Goal: Check status

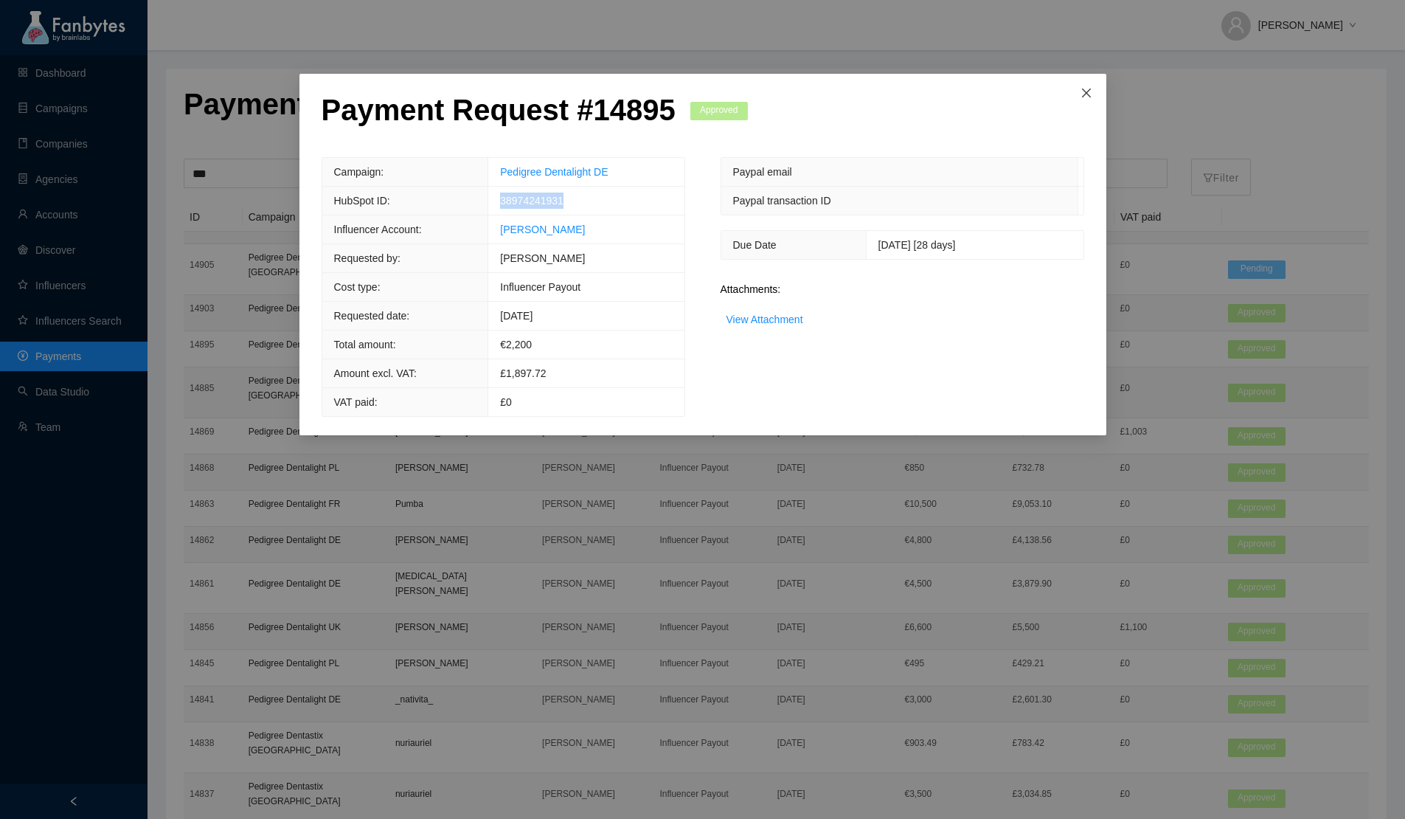
click at [1094, 98] on span "Close" at bounding box center [1087, 94] width 40 height 40
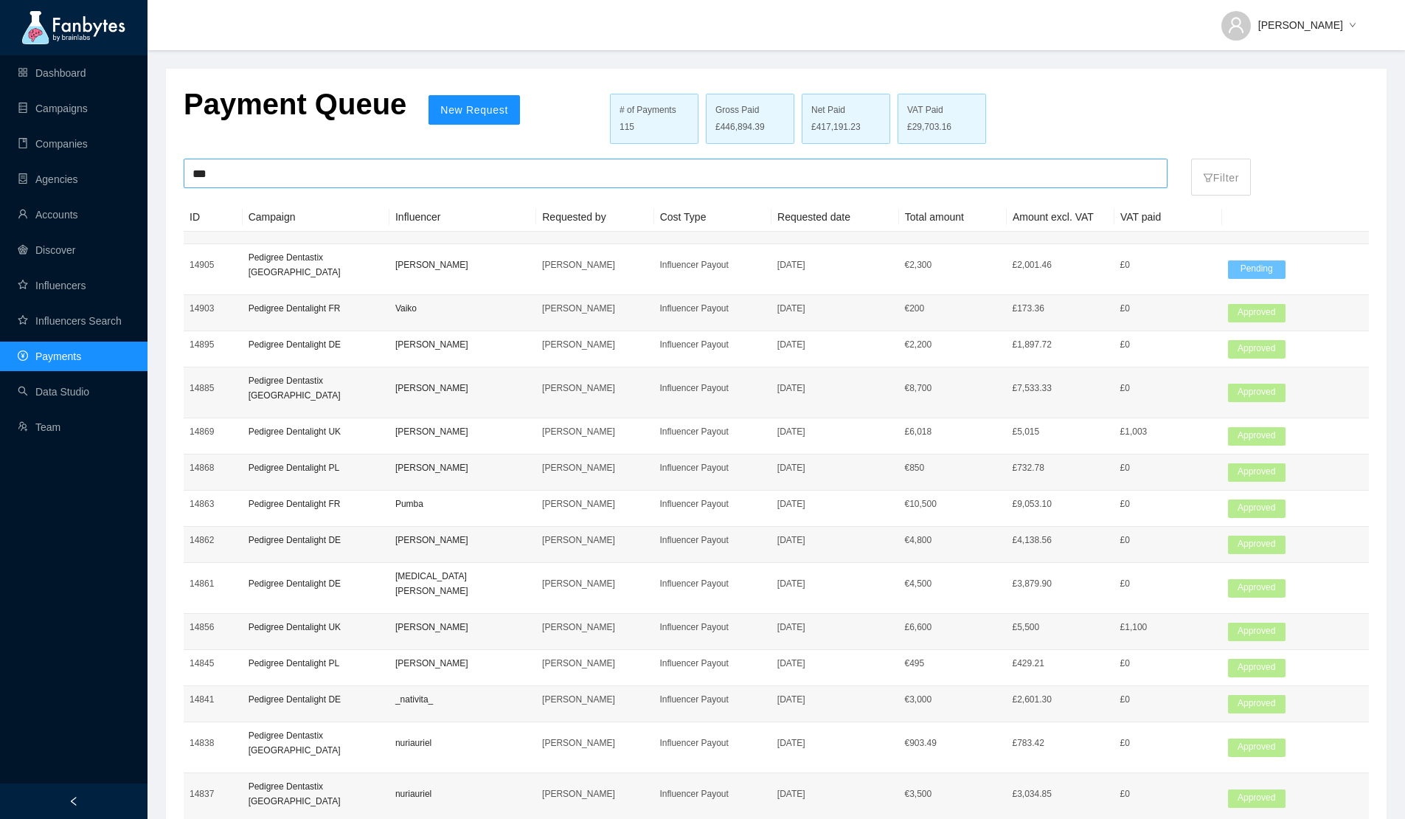
click at [335, 170] on input "***" at bounding box center [676, 173] width 966 height 28
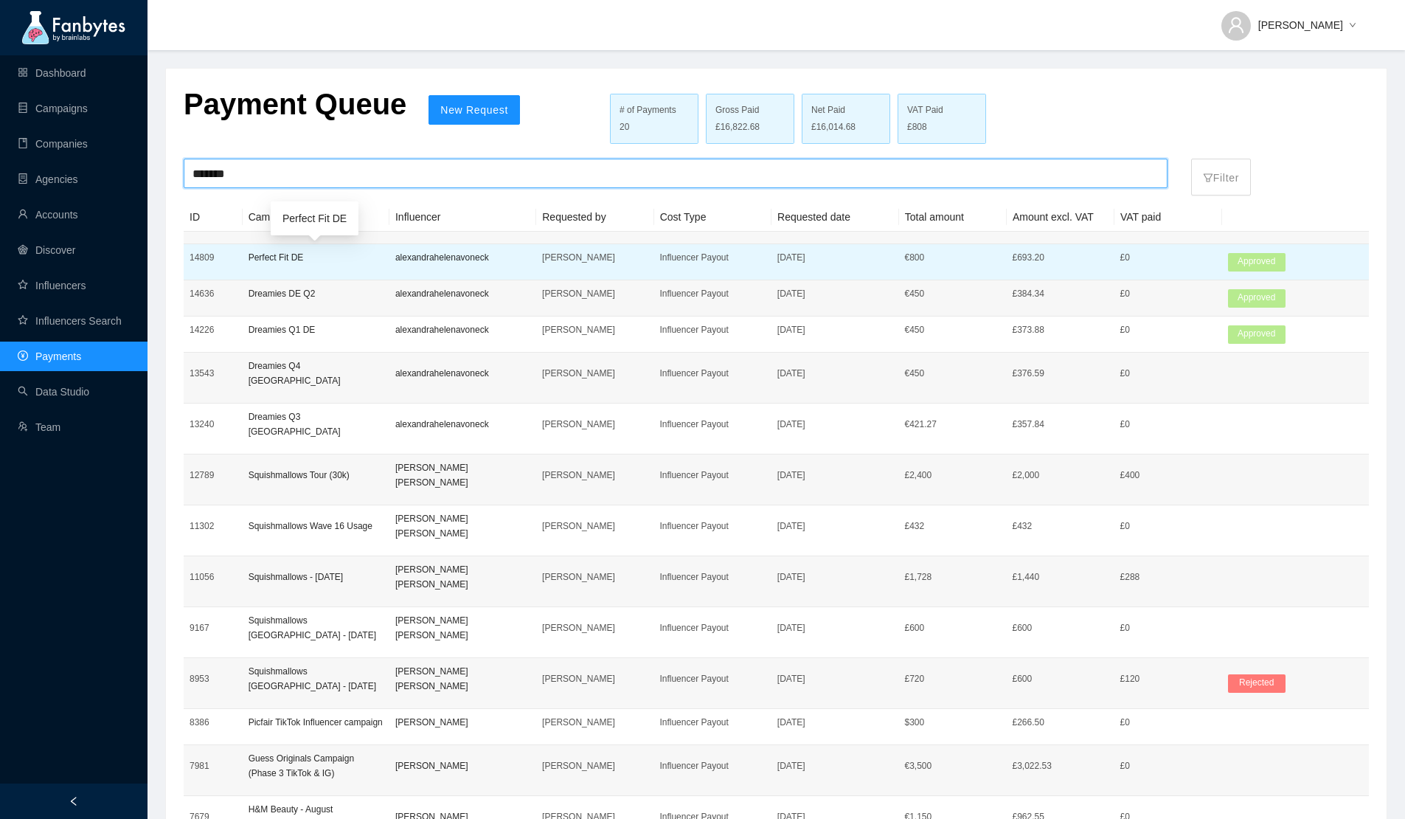
type input "*******"
click at [319, 256] on p "Perfect Fit DE" at bounding box center [316, 257] width 135 height 15
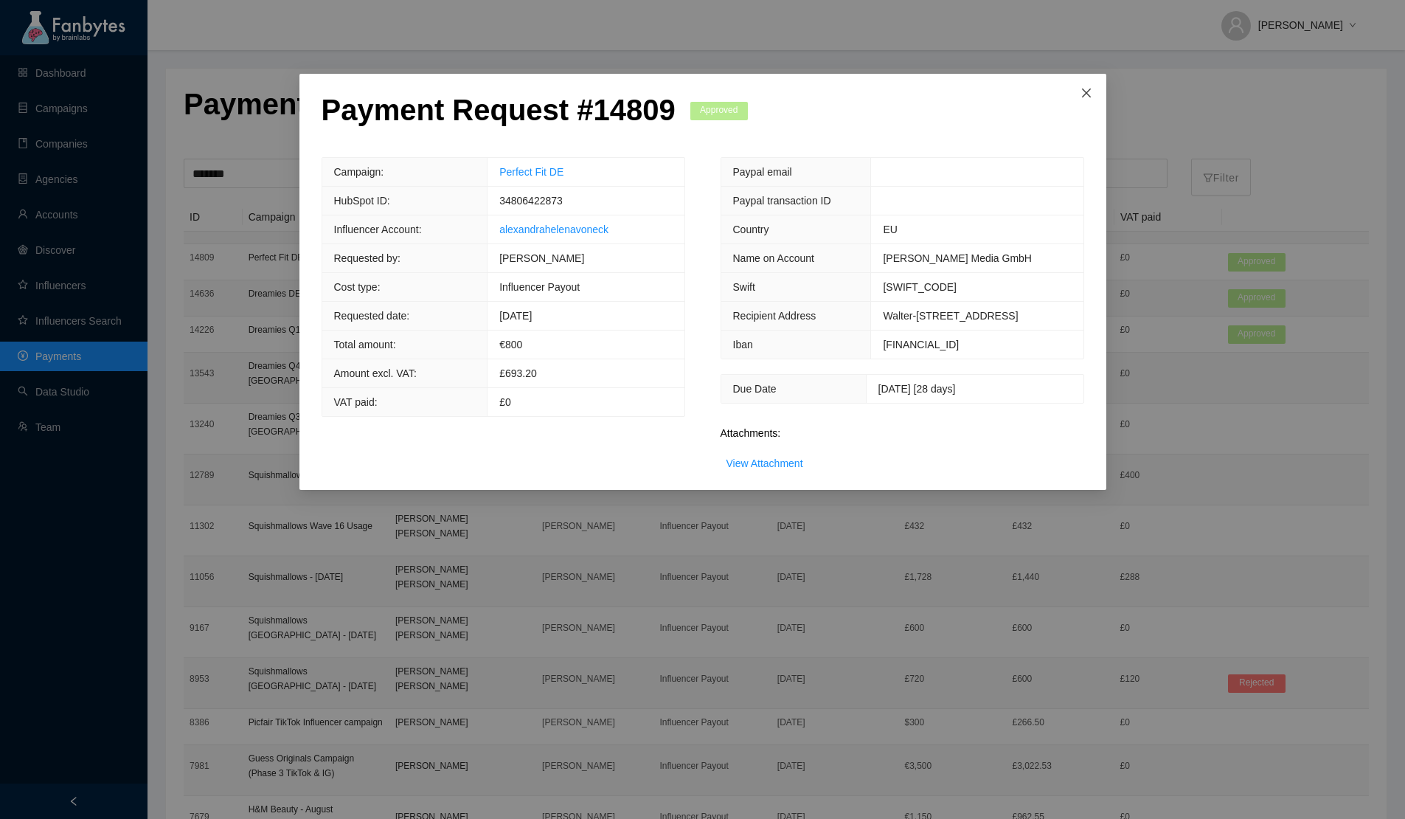
click at [1087, 89] on icon "close" at bounding box center [1087, 93] width 12 height 12
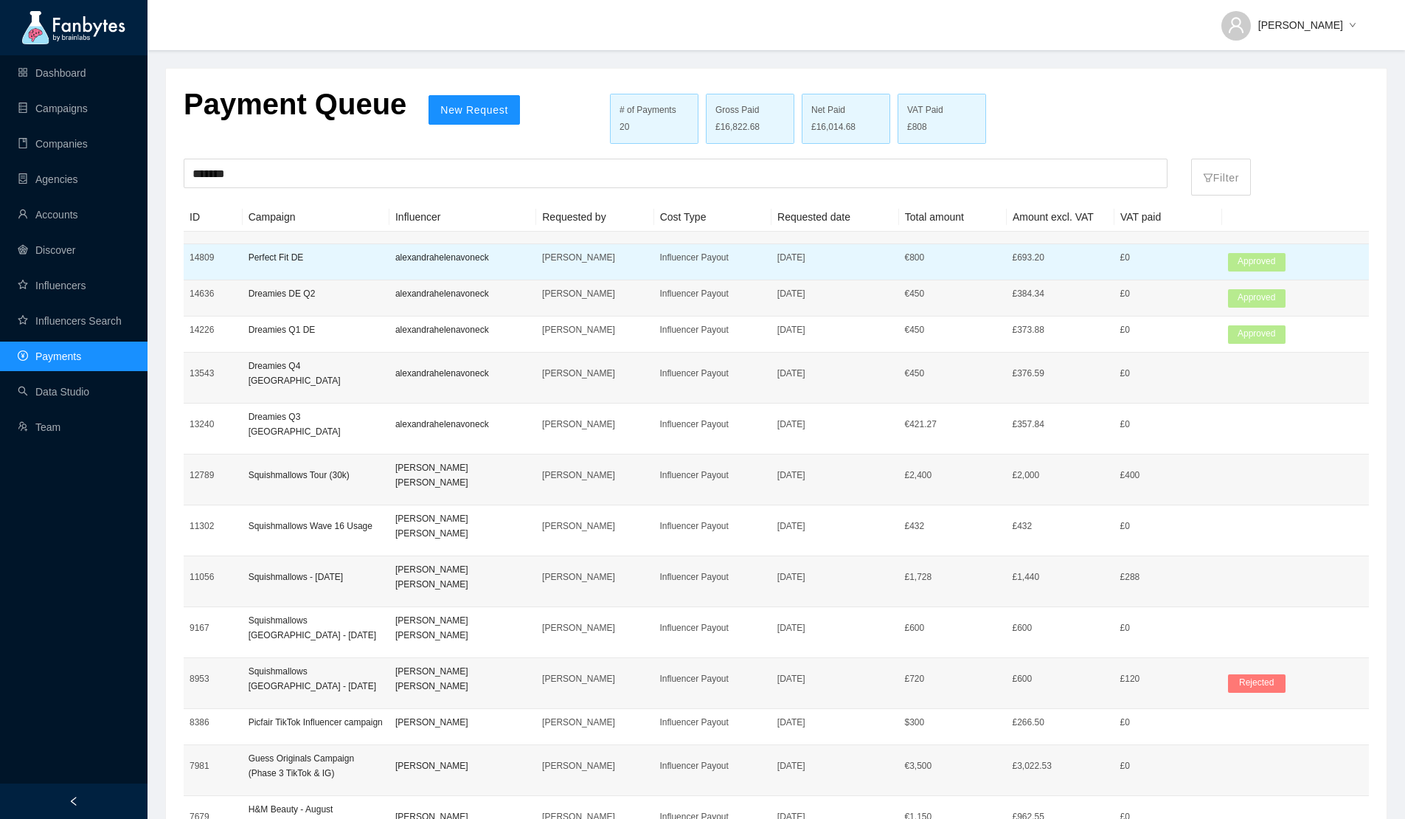
click at [817, 261] on p "[DATE]" at bounding box center [836, 257] width 116 height 15
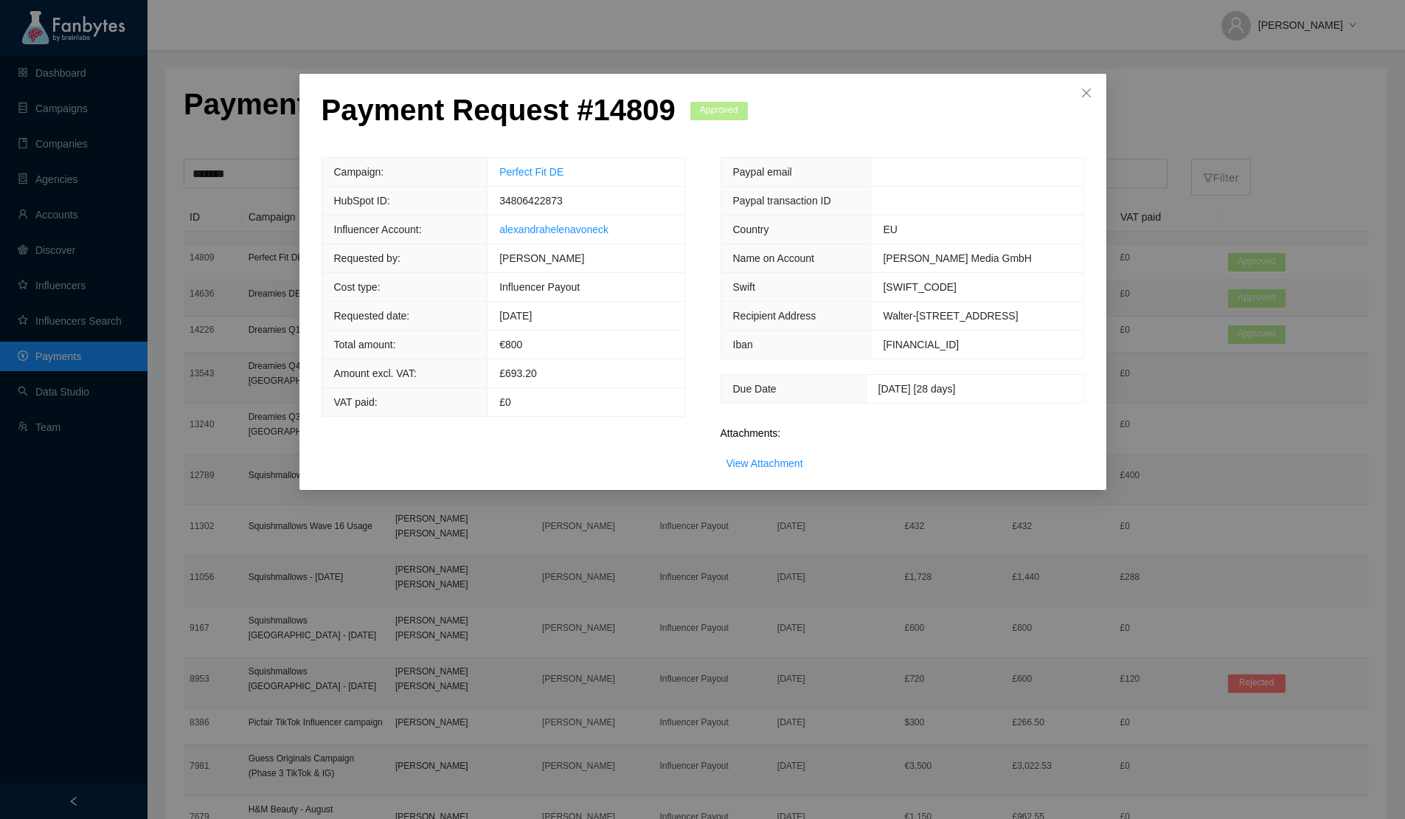
click at [644, 94] on p "Payment Request # 14809" at bounding box center [499, 109] width 354 height 35
copy p "14809"
click at [1087, 91] on icon "close" at bounding box center [1087, 93] width 12 height 12
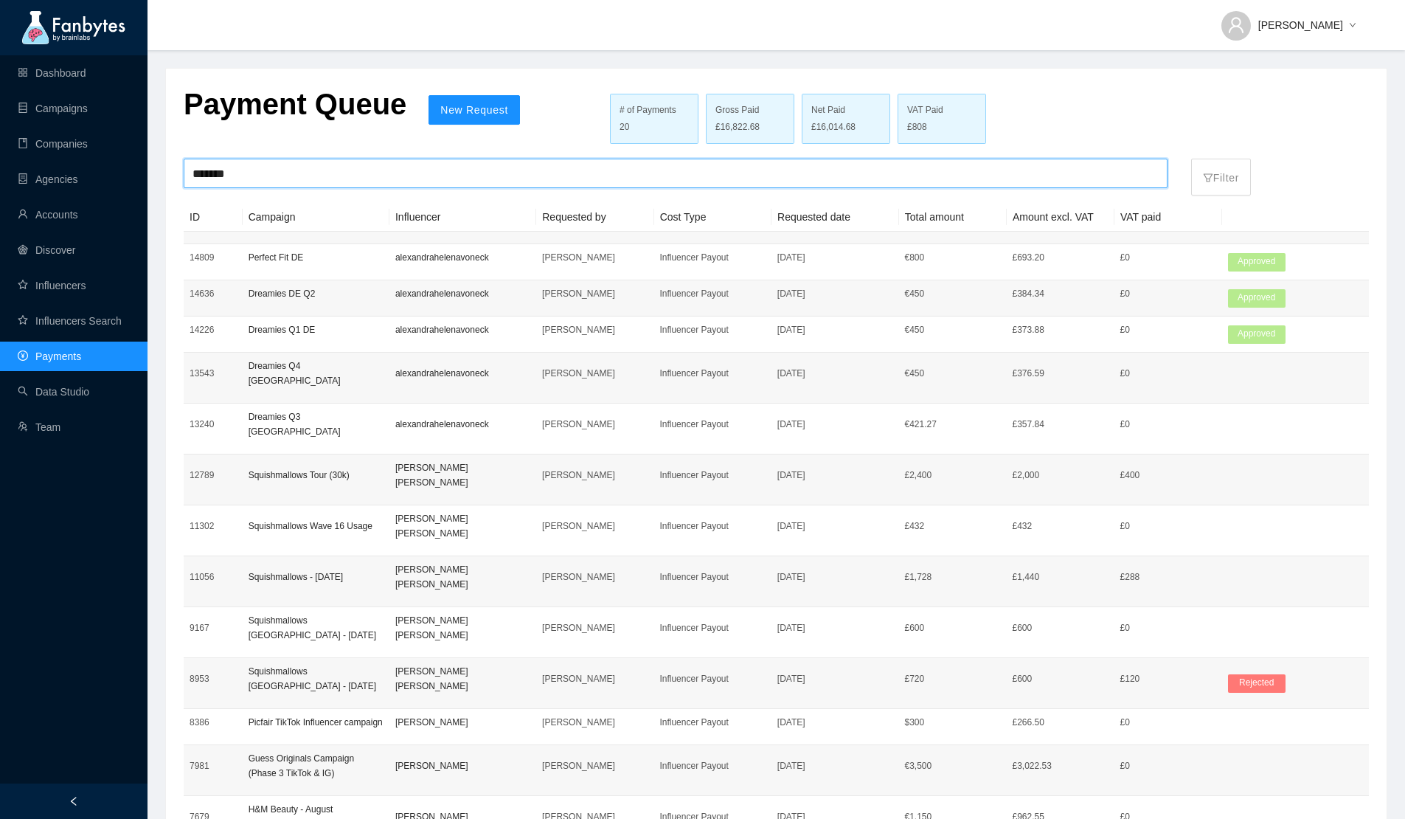
click at [278, 179] on input "*******" at bounding box center [676, 173] width 966 height 28
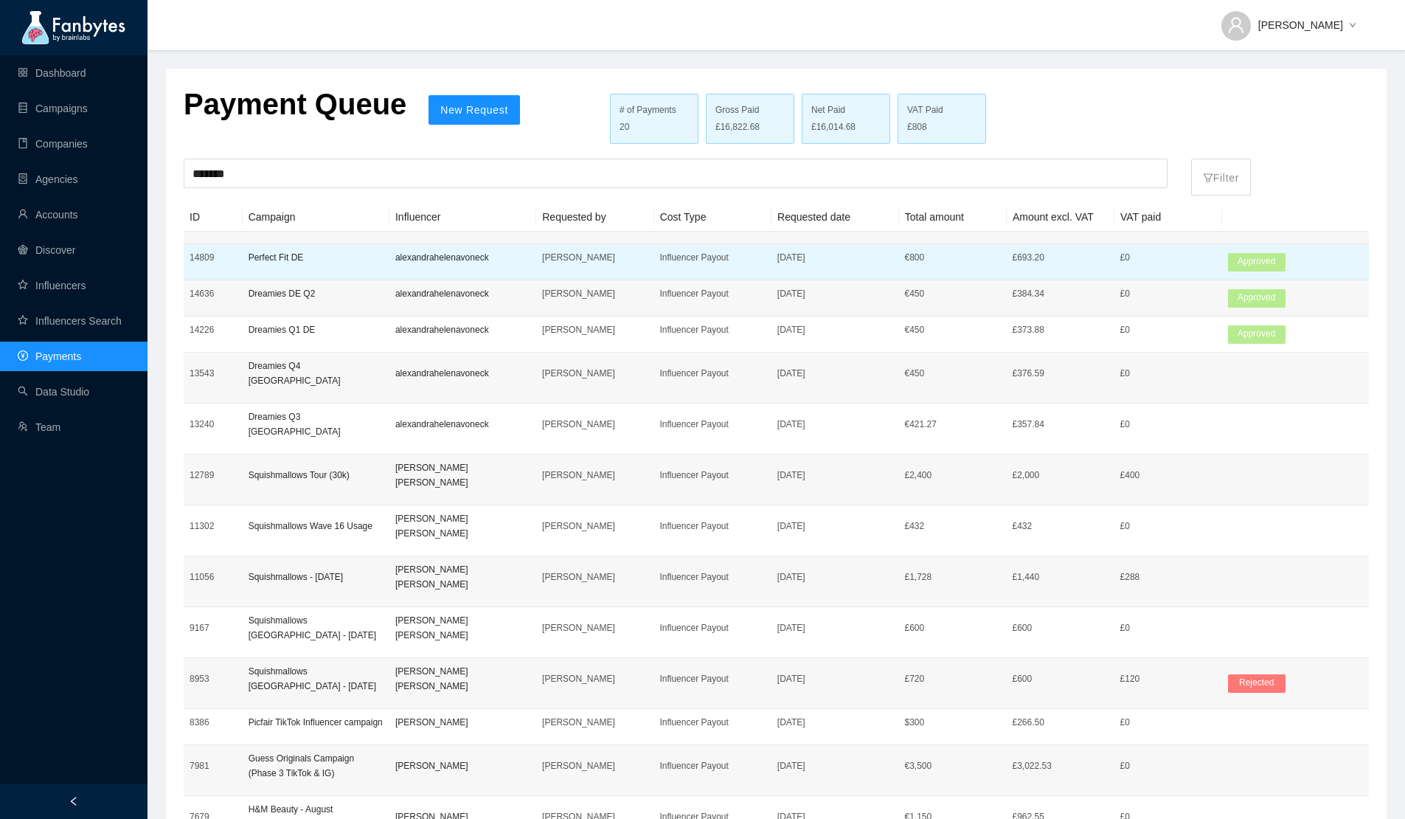
click at [201, 255] on p "14809" at bounding box center [213, 257] width 47 height 15
click at [0, 0] on div "Payment Request # 14809 Approved Campaign: Perfect Fit DE HubSpot ID: 348064228…" at bounding box center [0, 0] width 0 height 0
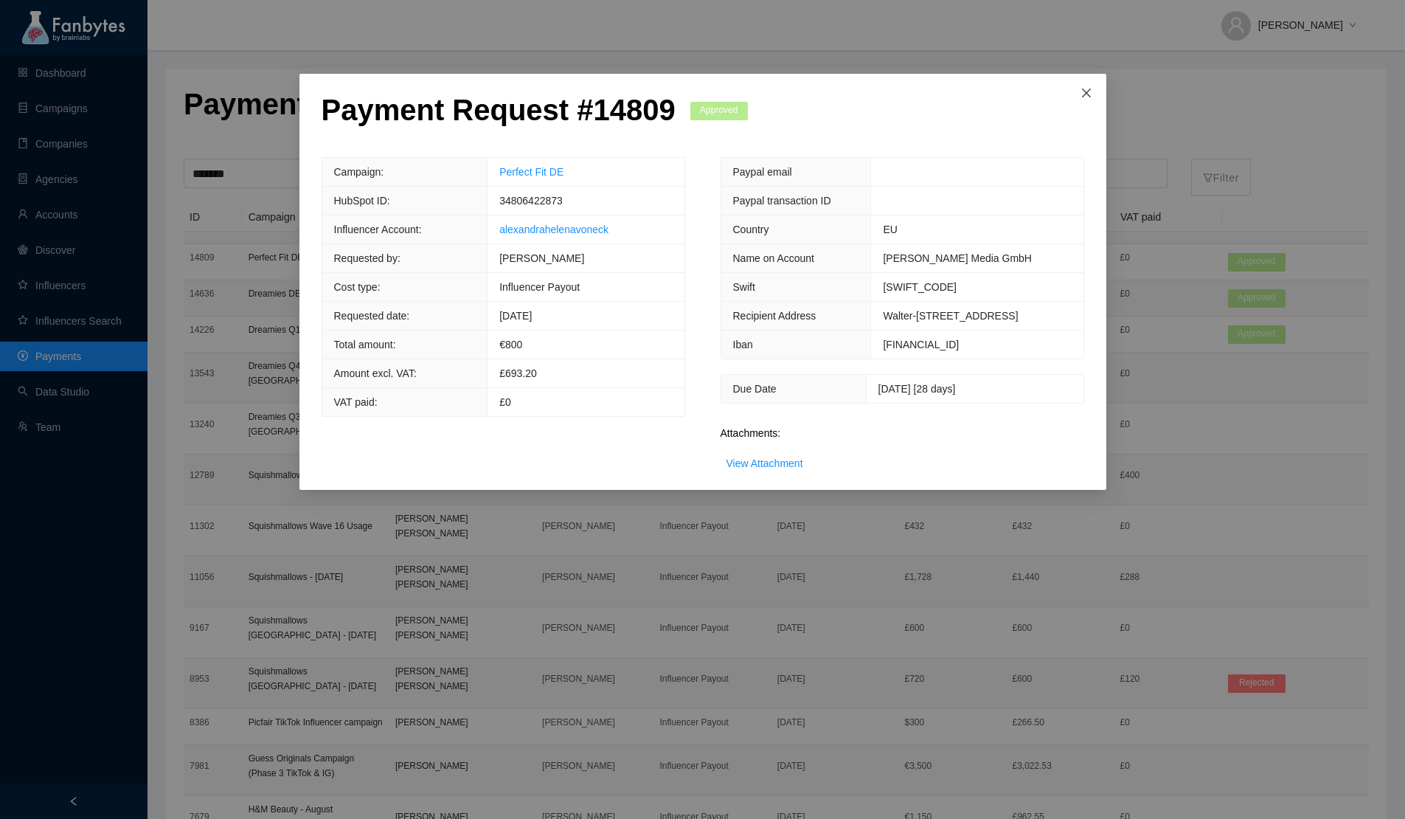
click at [1092, 97] on span "Close" at bounding box center [1087, 94] width 40 height 40
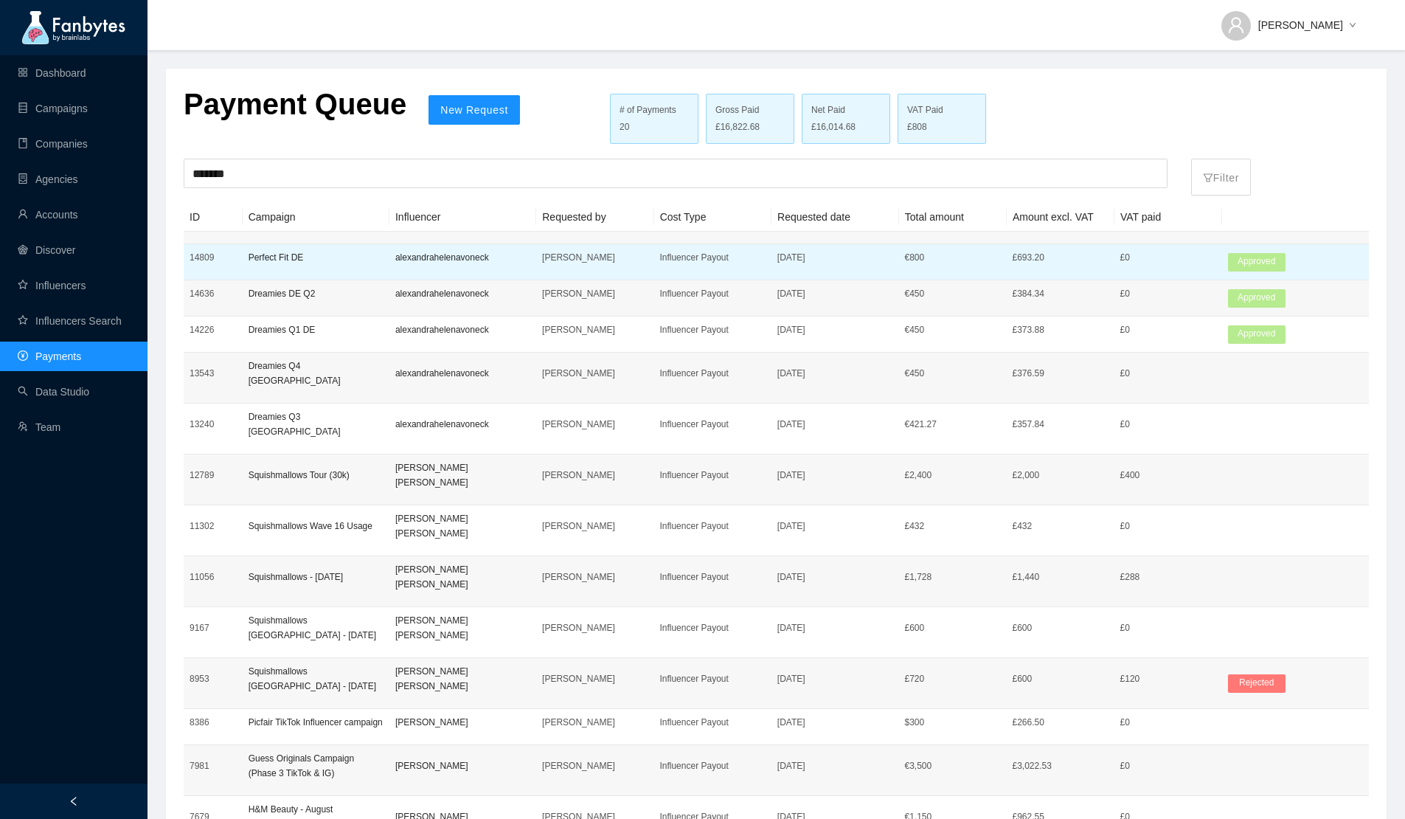
click at [212, 252] on p "14809" at bounding box center [213, 257] width 47 height 15
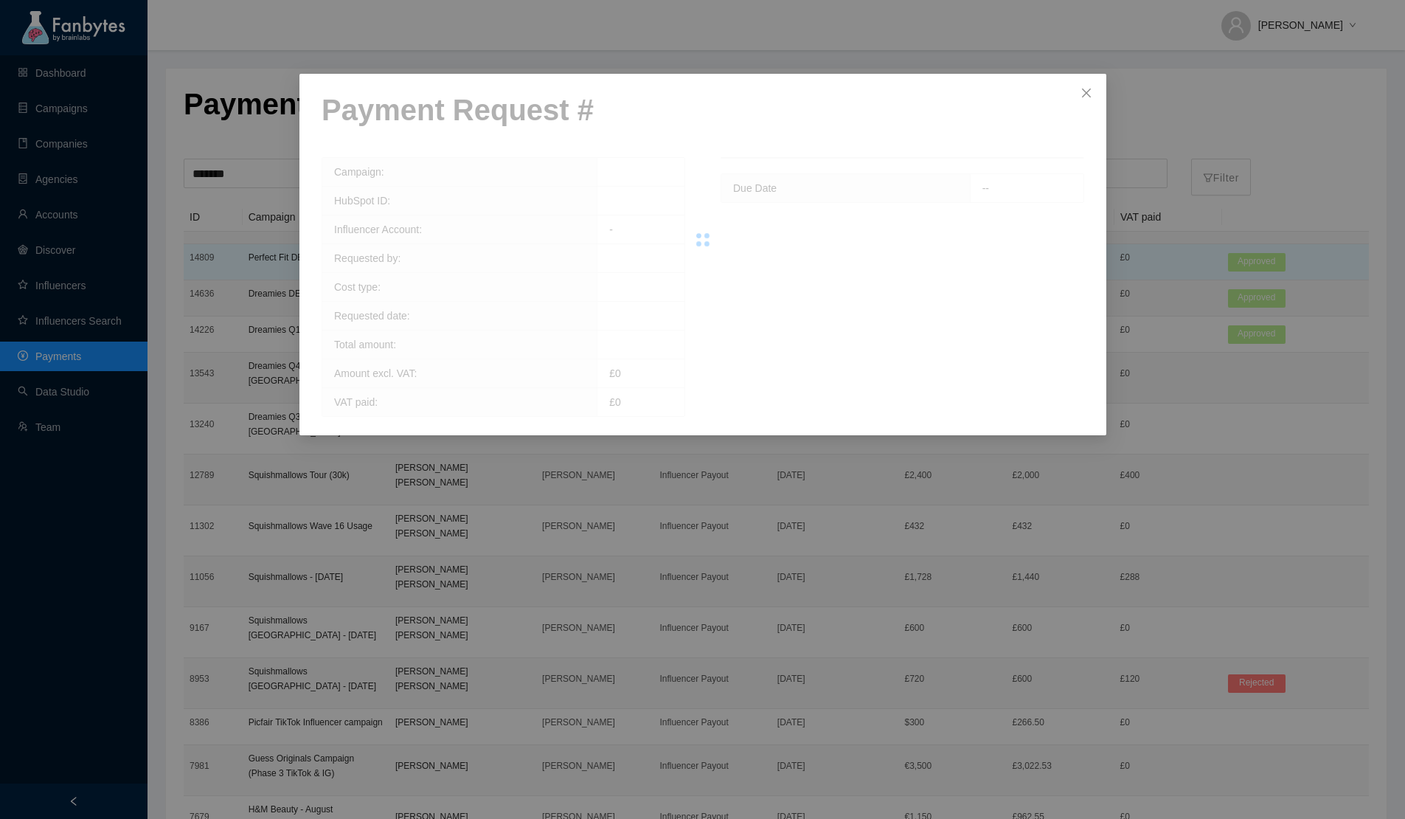
click at [212, 252] on div "Payment Request # Campaign: HubSpot ID: Influencer Account: - Requested by: Cos…" at bounding box center [702, 409] width 1405 height 819
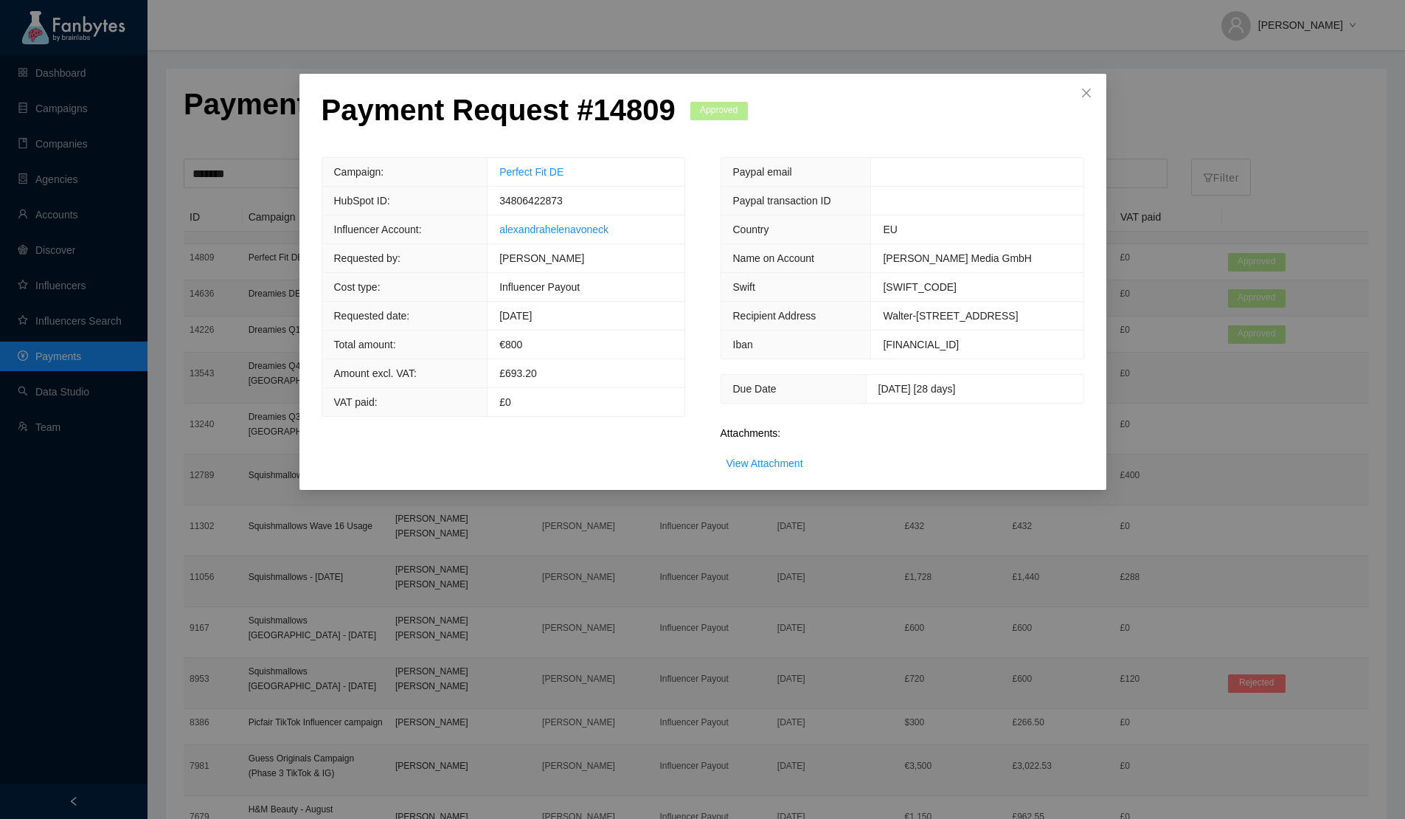
click at [622, 116] on p "Payment Request # 14809" at bounding box center [499, 109] width 354 height 35
copy p "14809"
